Goal: Task Accomplishment & Management: Use online tool/utility

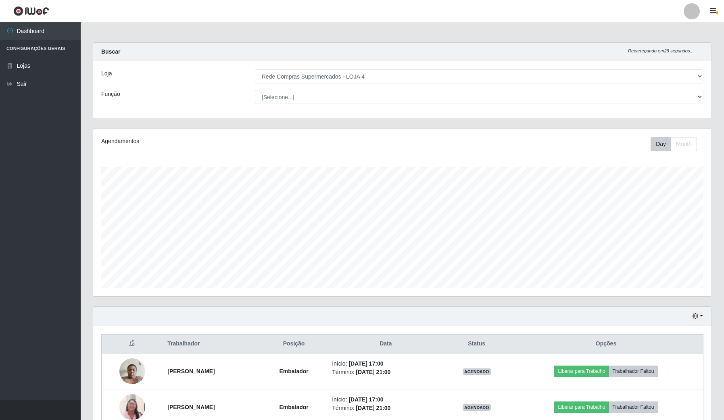
select select "159"
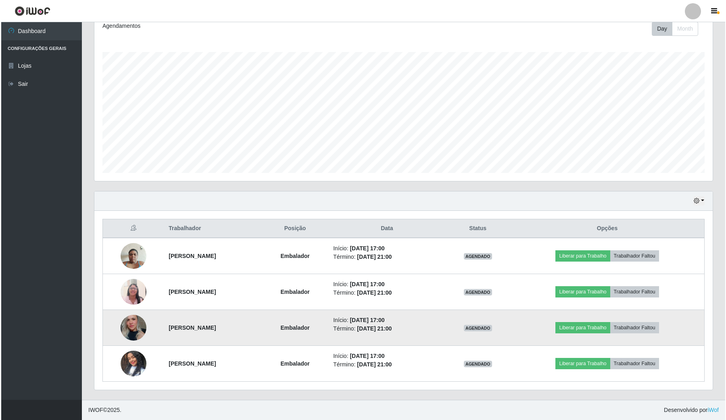
scroll to position [168, 618]
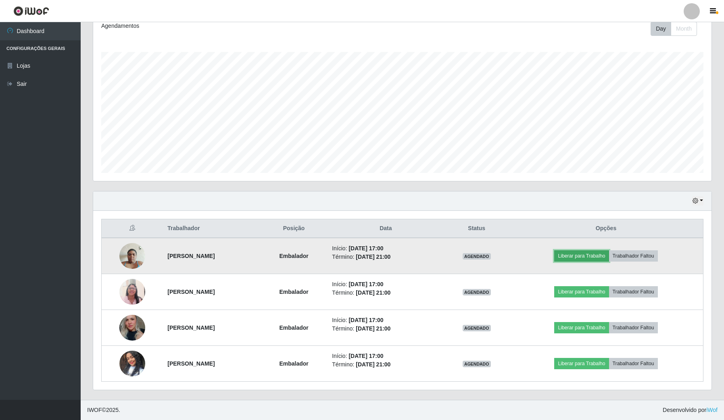
click at [583, 253] on button "Liberar para Trabalho" at bounding box center [581, 256] width 54 height 11
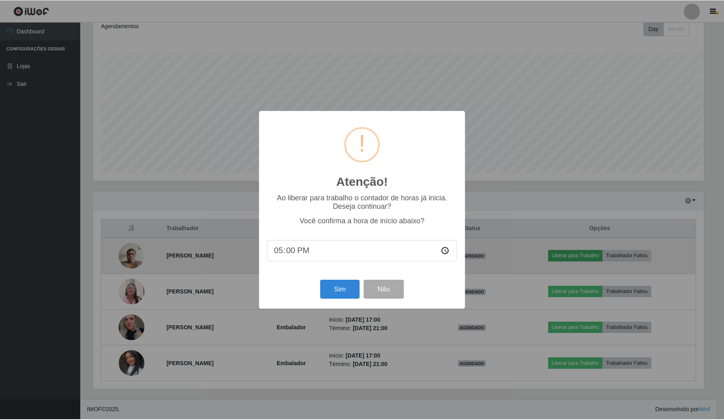
scroll to position [168, 612]
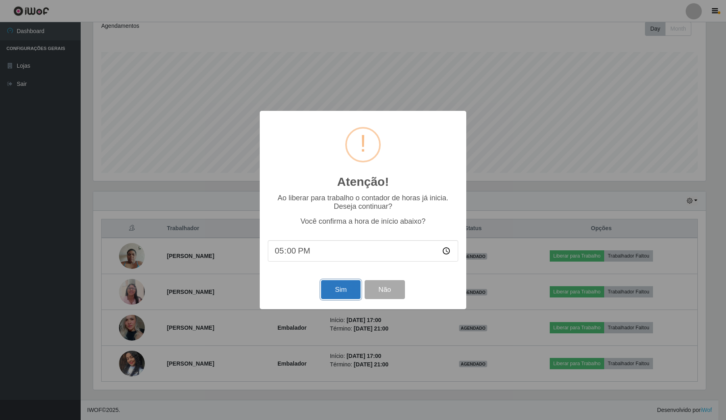
click at [328, 297] on button "Sim" at bounding box center [340, 289] width 39 height 19
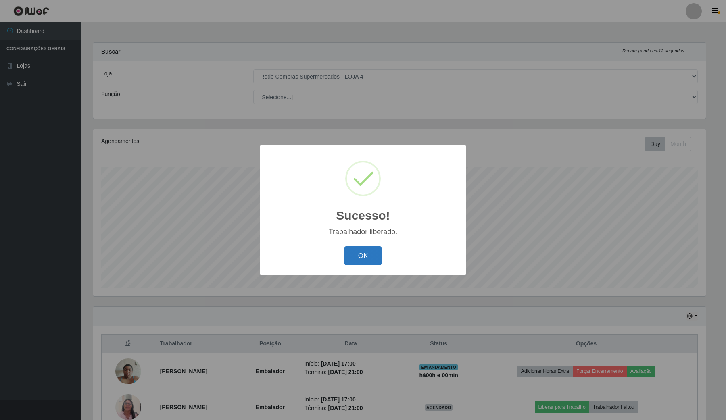
click at [360, 255] on button "OK" at bounding box center [364, 256] width 38 height 19
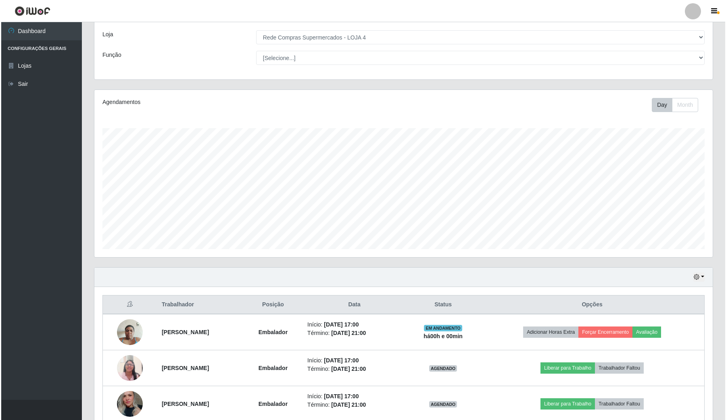
scroll to position [101, 0]
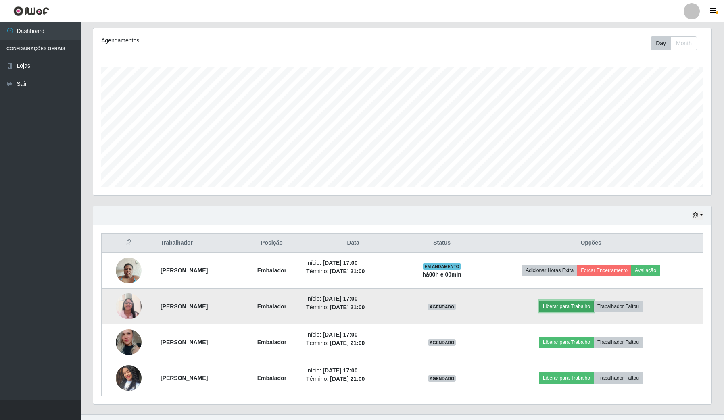
click at [570, 305] on button "Liberar para Trabalho" at bounding box center [566, 306] width 54 height 11
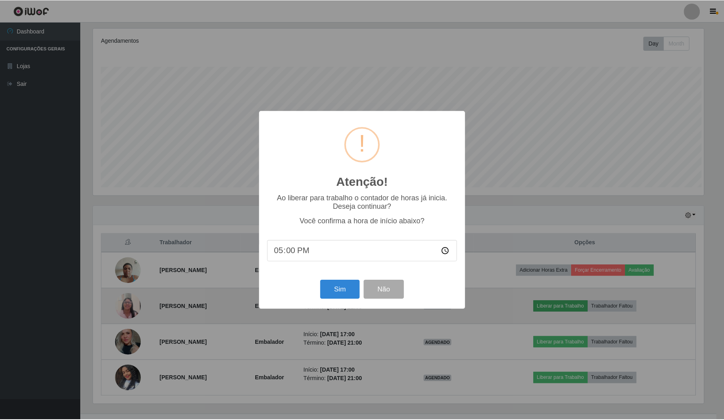
scroll to position [168, 612]
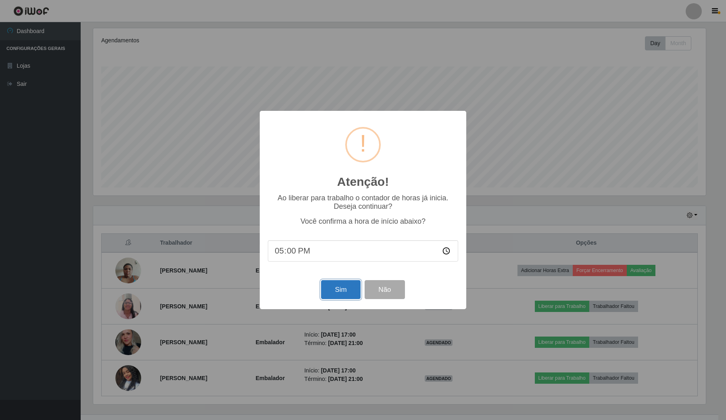
click at [345, 290] on button "Sim" at bounding box center [340, 289] width 39 height 19
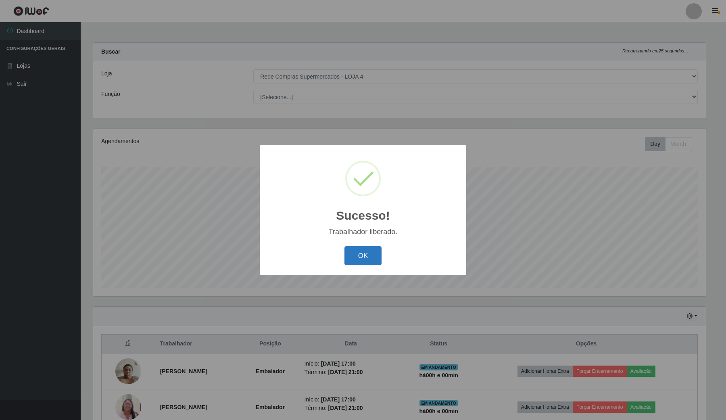
click at [355, 256] on button "OK" at bounding box center [364, 256] width 38 height 19
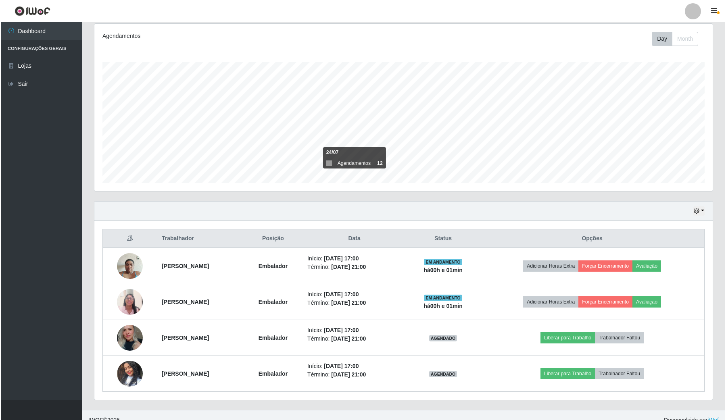
scroll to position [116, 0]
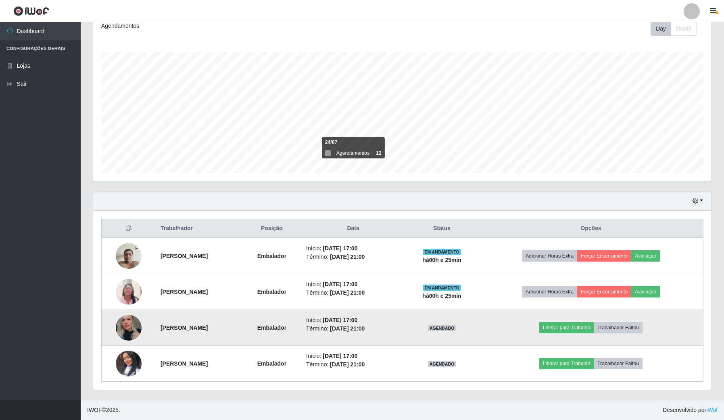
click at [127, 327] on img at bounding box center [129, 328] width 26 height 38
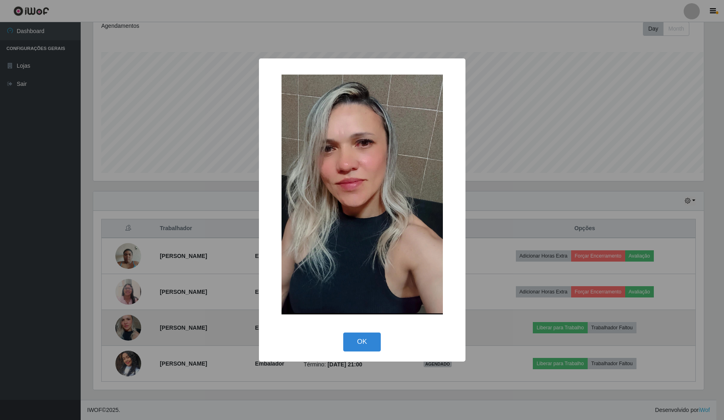
scroll to position [168, 612]
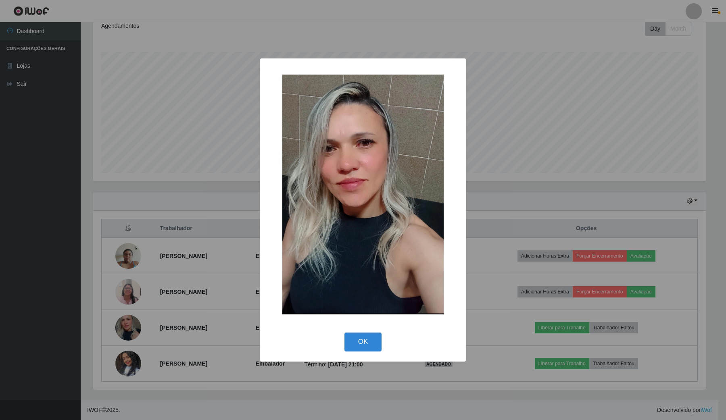
click at [5, 315] on div "× OK Cancel" at bounding box center [363, 210] width 726 height 420
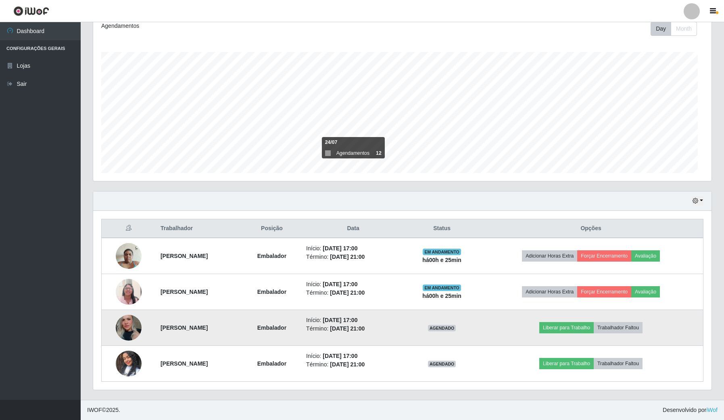
scroll to position [168, 618]
click at [565, 331] on button "Liberar para Trabalho" at bounding box center [566, 327] width 54 height 11
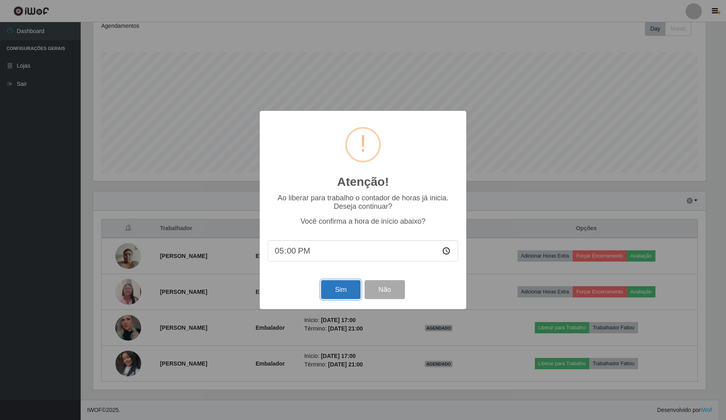
click at [339, 294] on button "Sim" at bounding box center [340, 289] width 39 height 19
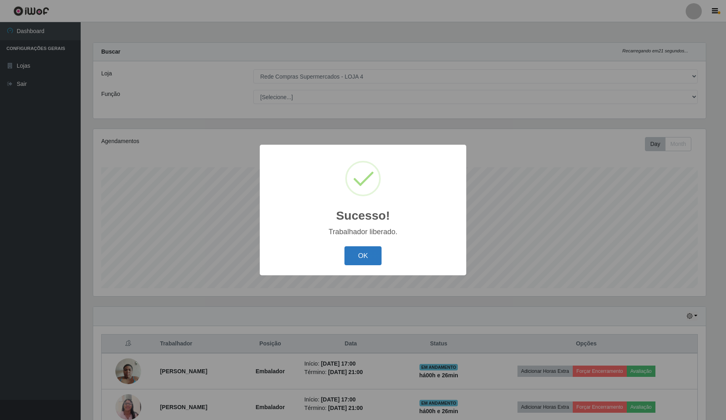
click at [364, 254] on button "OK" at bounding box center [364, 256] width 38 height 19
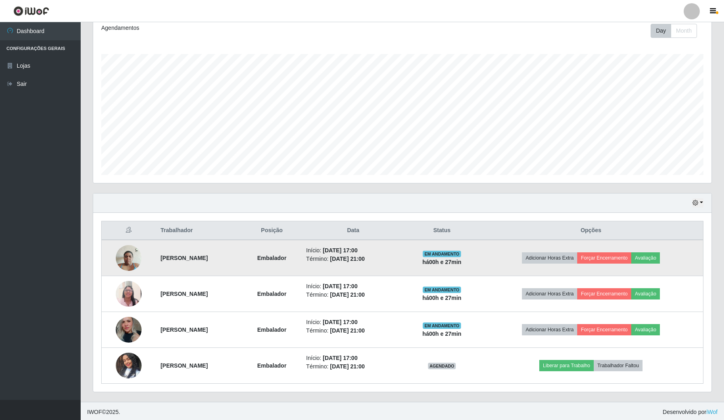
scroll to position [116, 0]
